Goal: Navigation & Orientation: Find specific page/section

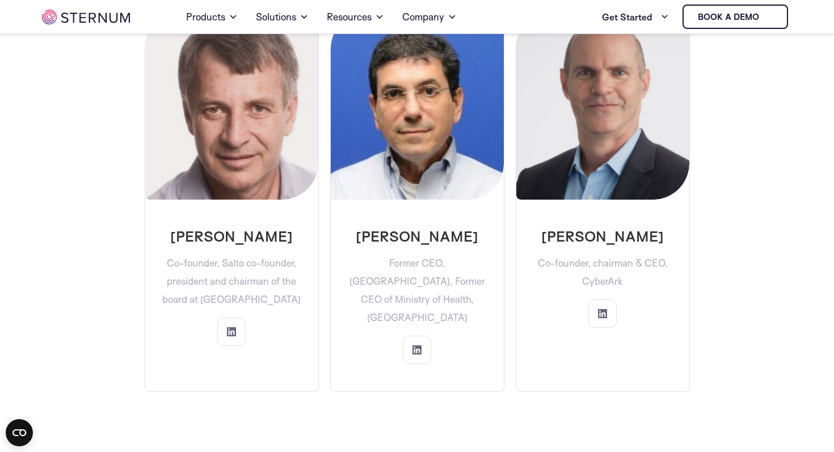
scroll to position [3312, 0]
click at [231, 12] on span at bounding box center [233, 17] width 9 height 14
click at [217, 20] on link "Products" at bounding box center [212, 17] width 52 height 32
click at [218, 33] on div "Home Products Sternum Platform Built-in memory protection, granular remote visi…" at bounding box center [417, 16] width 750 height 33
click at [111, 15] on img at bounding box center [86, 17] width 88 height 15
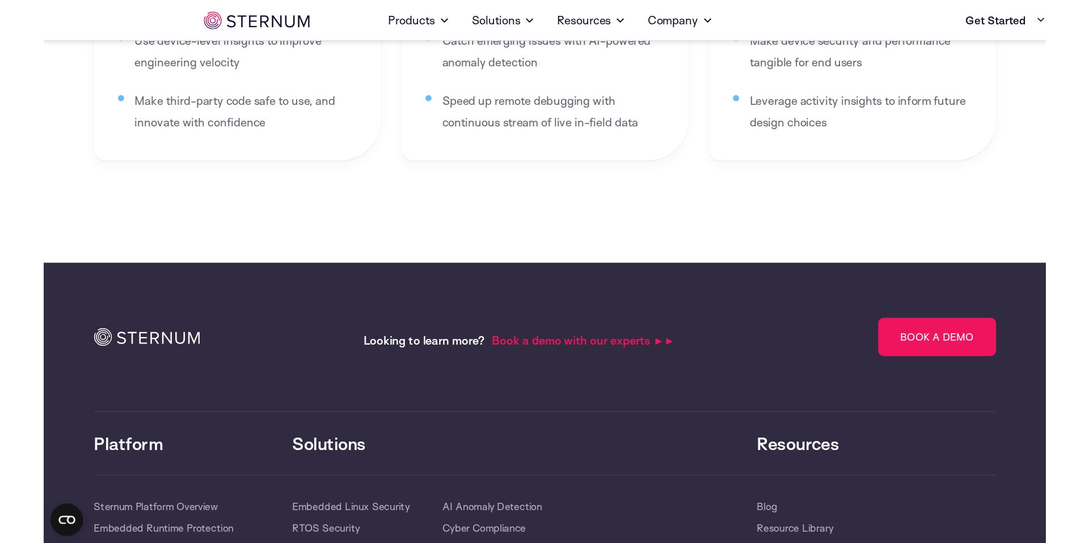
scroll to position [2250, 0]
